Goal: Task Accomplishment & Management: Manage account settings

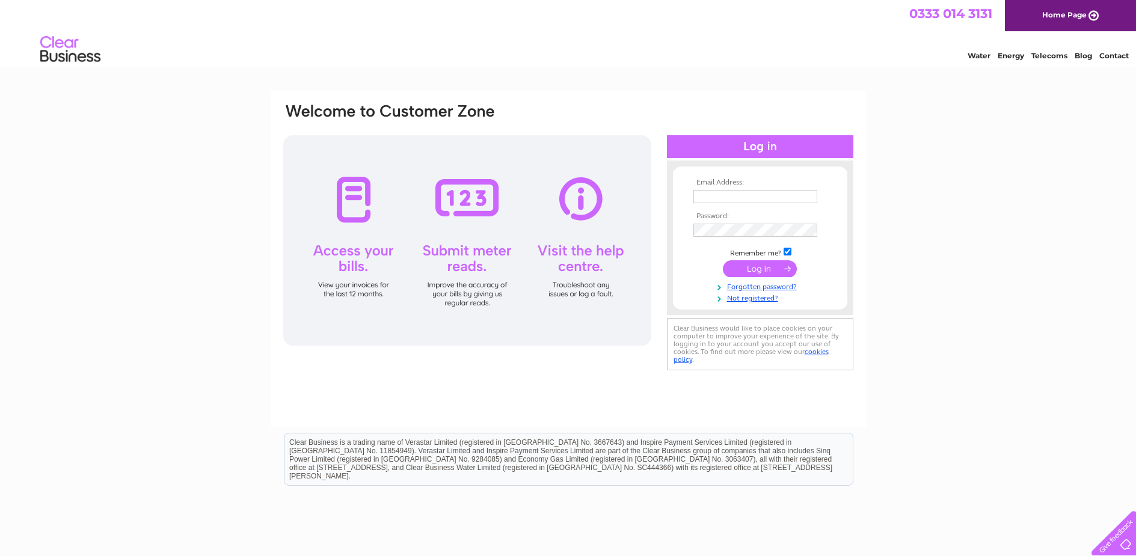
click at [764, 195] on input "text" at bounding box center [755, 196] width 124 height 13
type input "sbz_aisha@yahoo.co.uk"
click at [785, 257] on td "Remember me?" at bounding box center [759, 253] width 139 height 12
click at [786, 253] on input "checkbox" at bounding box center [787, 252] width 8 height 8
checkbox input "false"
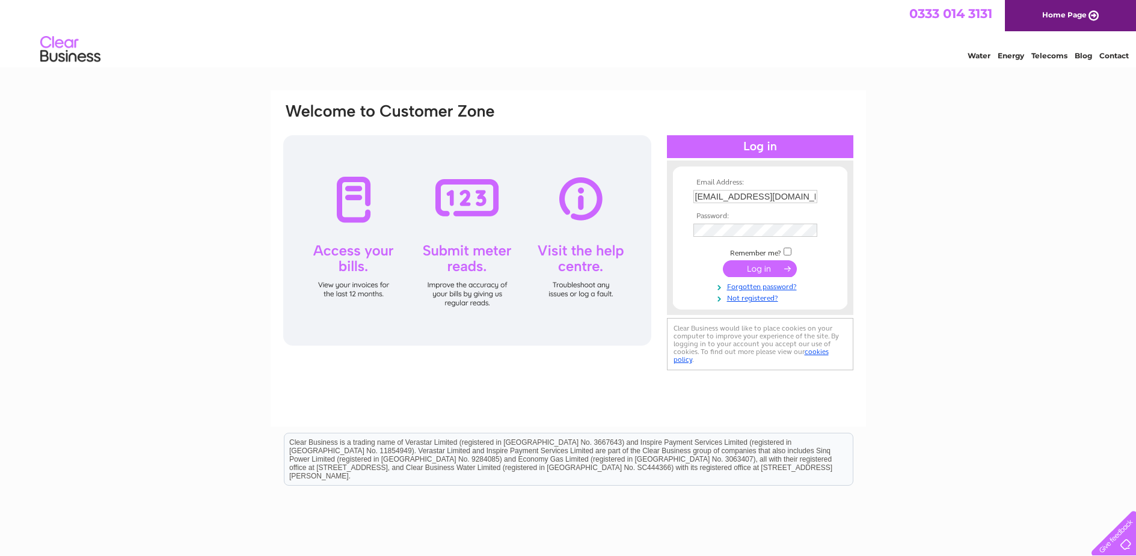
click at [766, 280] on td at bounding box center [759, 268] width 139 height 23
click at [765, 275] on input "submit" at bounding box center [760, 268] width 74 height 17
click at [765, 270] on input "submit" at bounding box center [760, 268] width 74 height 17
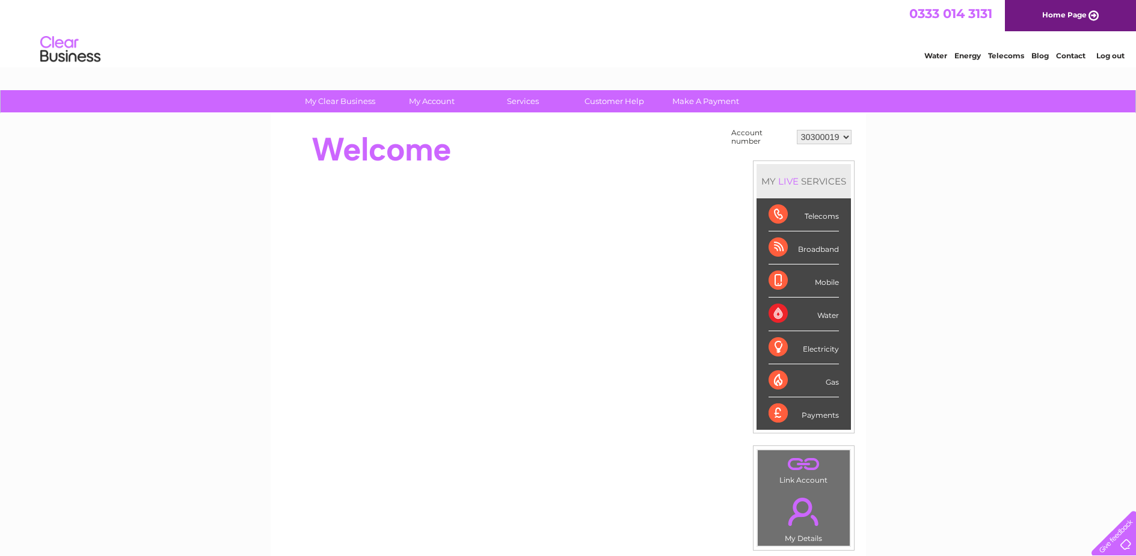
click at [828, 133] on select "30300019 30313506" at bounding box center [824, 137] width 55 height 14
select select "30313506"
click at [797, 130] on select "30300019 30313506" at bounding box center [824, 137] width 55 height 14
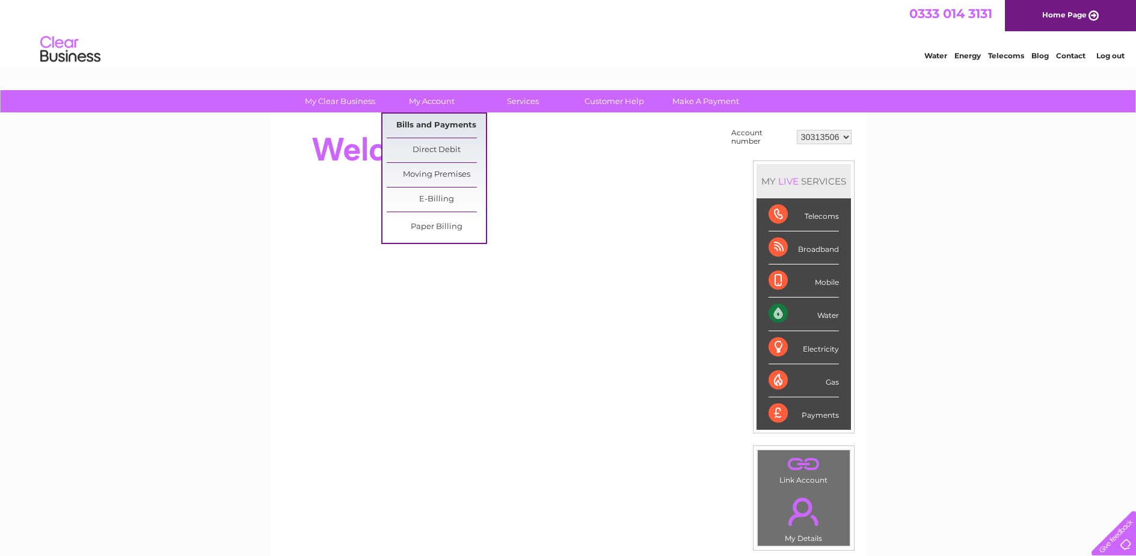
click at [436, 129] on link "Bills and Payments" at bounding box center [436, 126] width 99 height 24
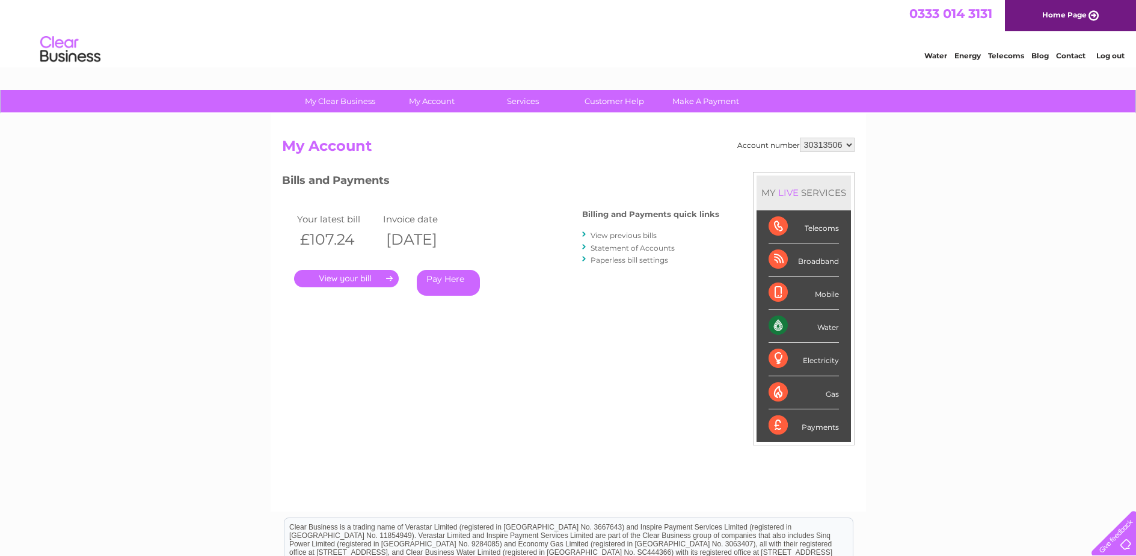
click at [373, 281] on link "." at bounding box center [346, 278] width 105 height 17
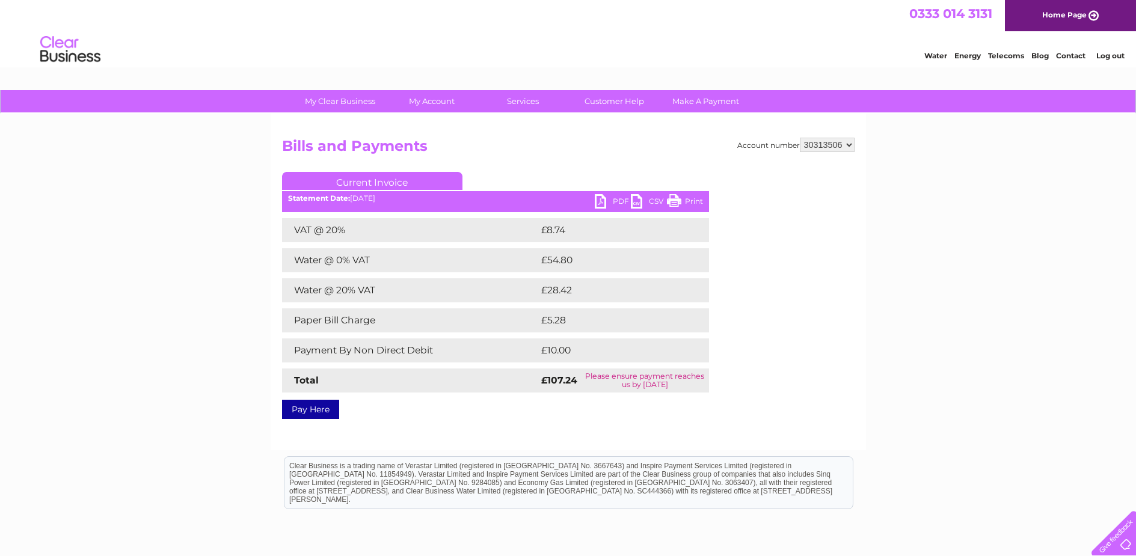
click at [608, 202] on link "PDF" at bounding box center [613, 202] width 36 height 17
click at [1103, 57] on link "Log out" at bounding box center [1110, 55] width 28 height 9
